Goal: Information Seeking & Learning: Learn about a topic

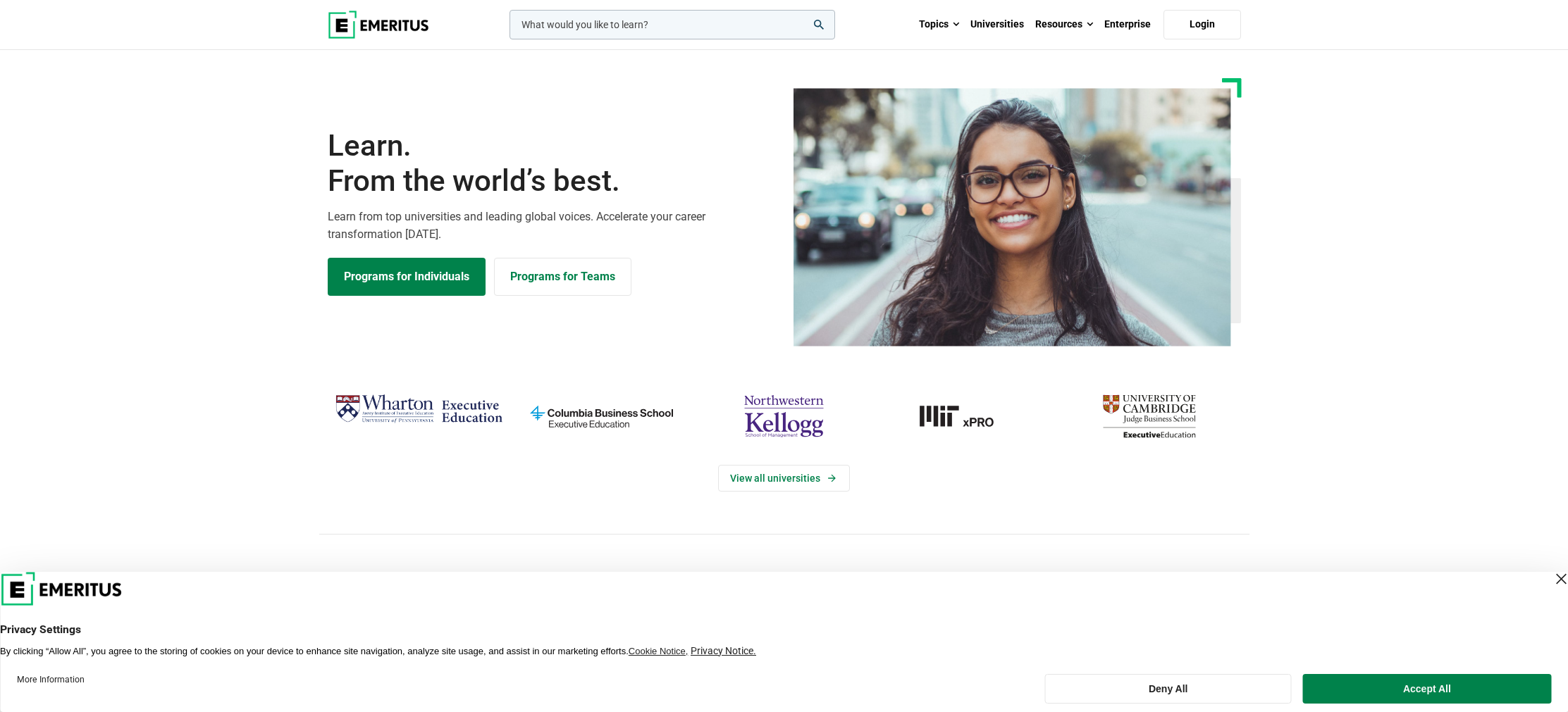
click at [431, 398] on img "Wharton Executive Education" at bounding box center [418, 409] width 169 height 41
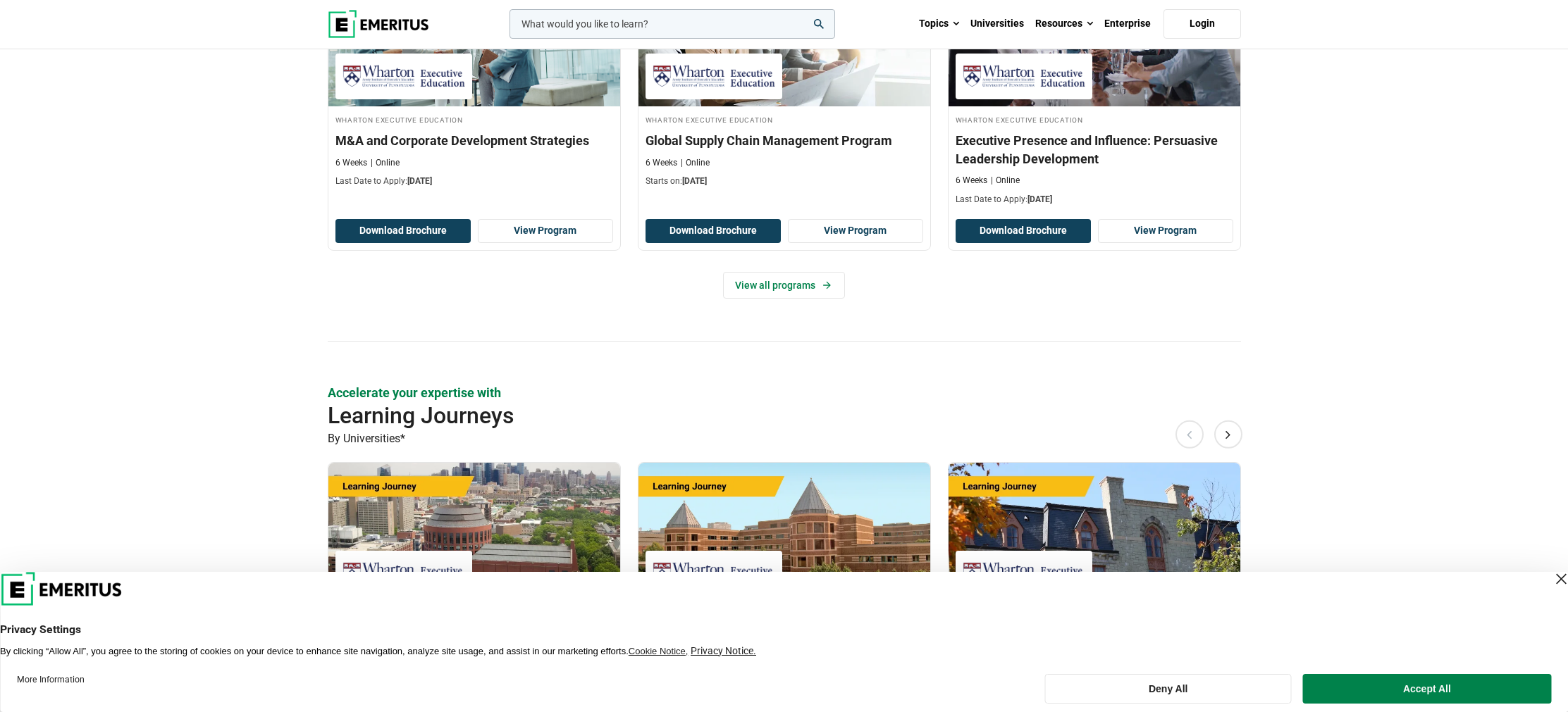
scroll to position [1515, 0]
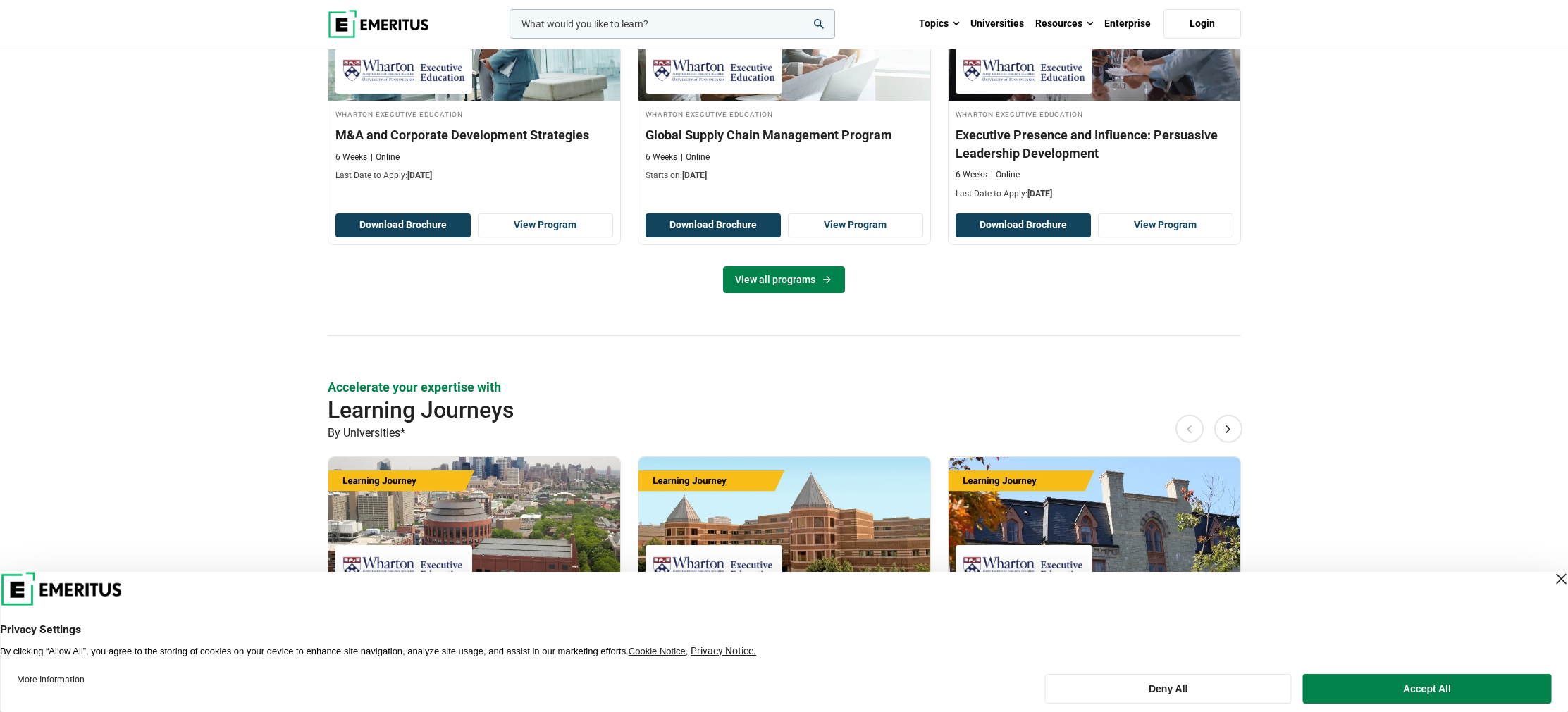
click at [792, 285] on link "View all programs" at bounding box center [784, 279] width 122 height 27
click at [761, 288] on link "View all programs" at bounding box center [784, 279] width 122 height 27
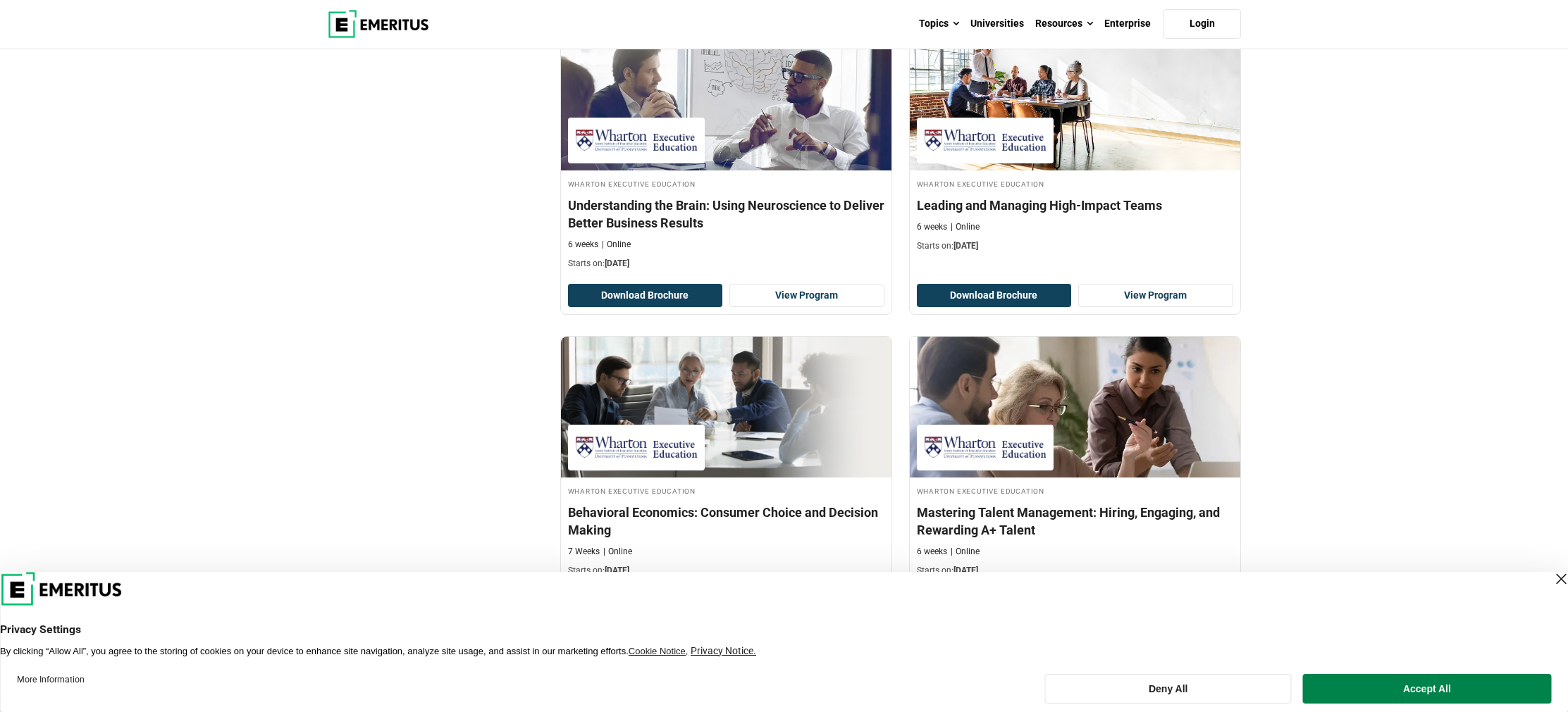
scroll to position [2872, 0]
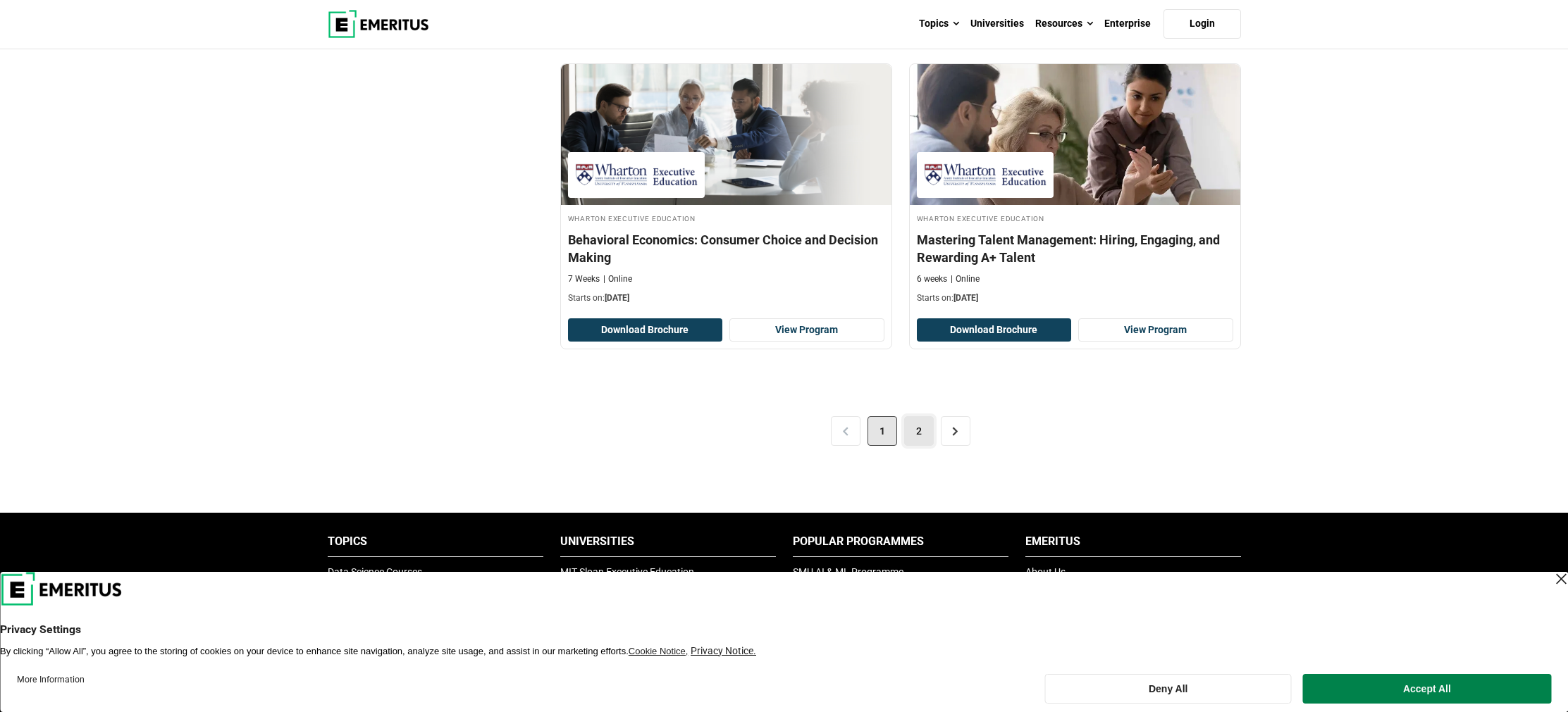
click at [915, 431] on link "2" at bounding box center [919, 431] width 30 height 30
